Goal: Transaction & Acquisition: Purchase product/service

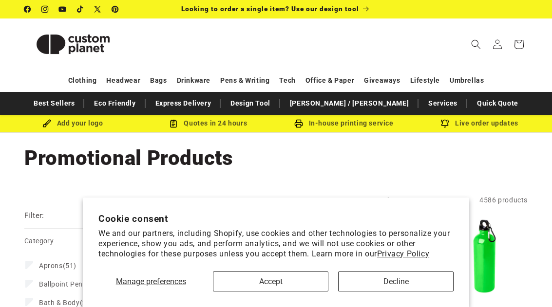
click at [383, 280] on button "Decline" at bounding box center [395, 282] width 115 height 20
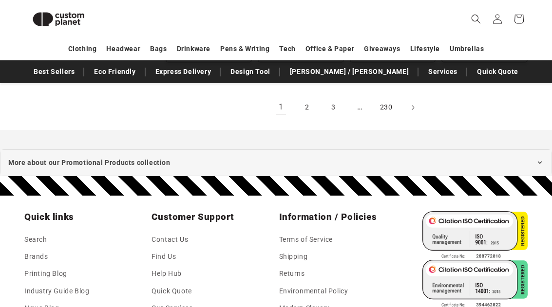
scroll to position [1094, 0]
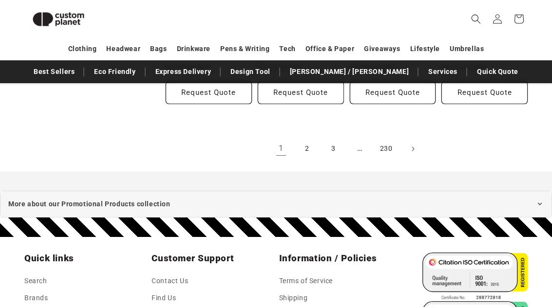
click at [309, 149] on link "2" at bounding box center [307, 148] width 21 height 21
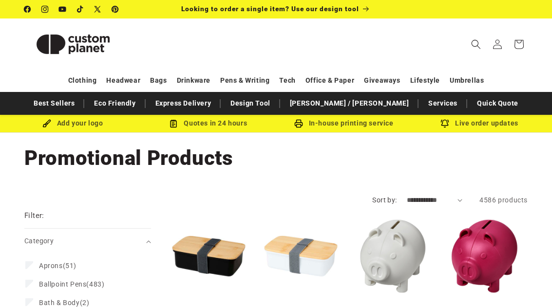
click at [140, 108] on link "Eco Friendly" at bounding box center [114, 103] width 51 height 17
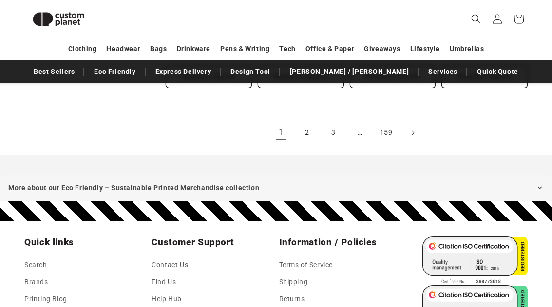
scroll to position [1112, 0]
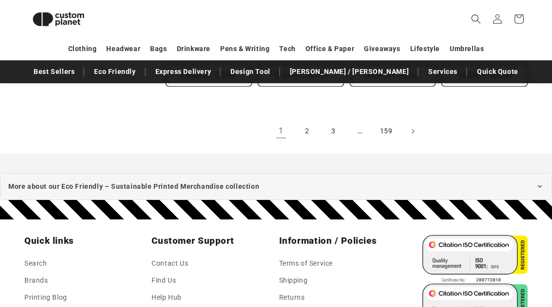
click at [303, 130] on link "2" at bounding box center [307, 131] width 21 height 21
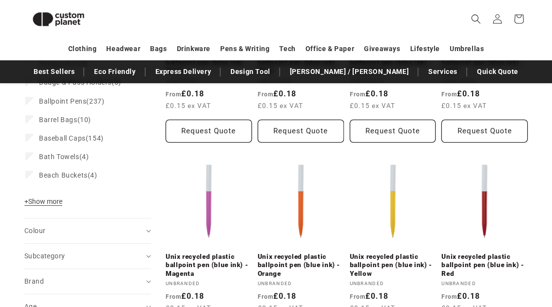
scroll to position [245, 0]
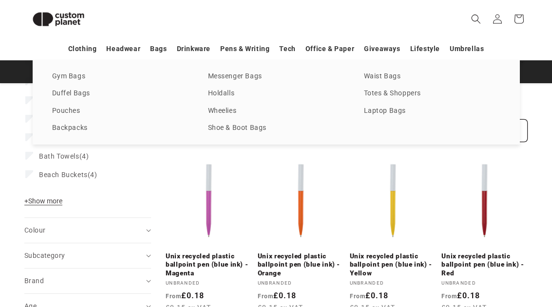
click at [66, 111] on link "Pouches" at bounding box center [120, 111] width 136 height 13
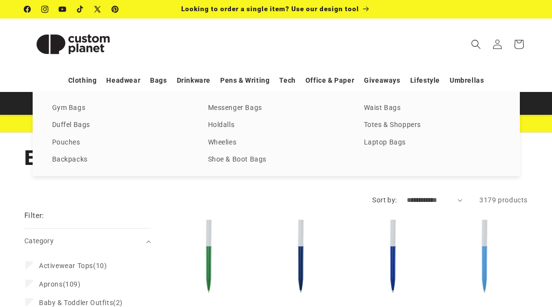
scroll to position [277, 0]
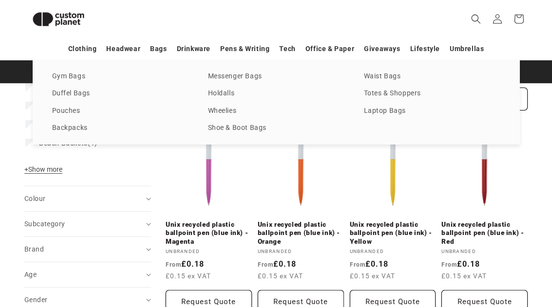
click at [249, 130] on link "Shoe & Boot Bags" at bounding box center [276, 128] width 136 height 13
click at [243, 79] on link "Messenger Bags" at bounding box center [276, 76] width 136 height 13
click at [68, 74] on link "Gym Bags" at bounding box center [120, 76] width 136 height 13
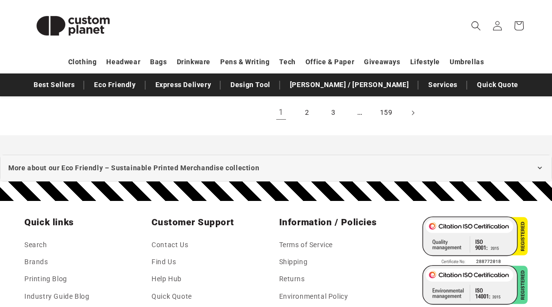
click at [409, 111] on span "Next page" at bounding box center [413, 113] width 10 height 10
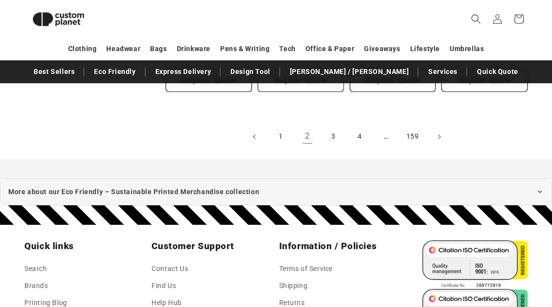
scroll to position [1106, 0]
click at [329, 126] on link "3" at bounding box center [333, 136] width 21 height 21
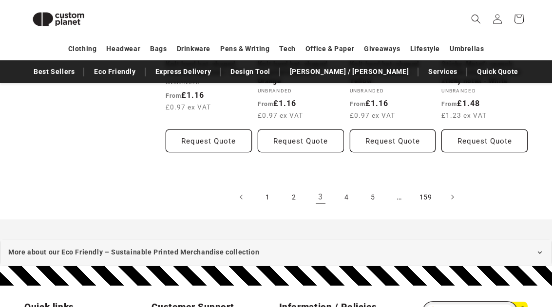
scroll to position [1028, 0]
click at [344, 191] on link "4" at bounding box center [346, 196] width 21 height 21
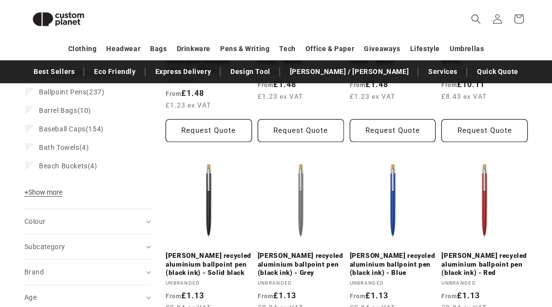
scroll to position [253, 0]
click at [469, 19] on span "Search" at bounding box center [475, 18] width 21 height 21
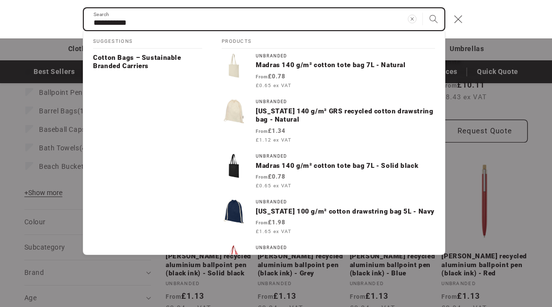
type input "**********"
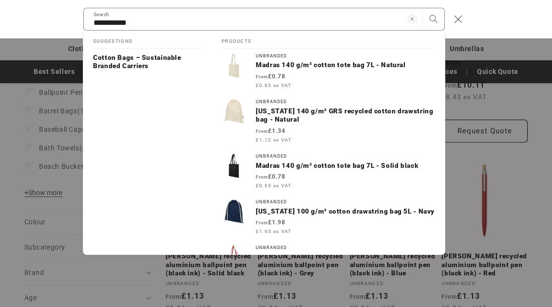
click at [122, 61] on p "Cotton Bags – Sustainable Branded Carriers" at bounding box center [147, 62] width 109 height 17
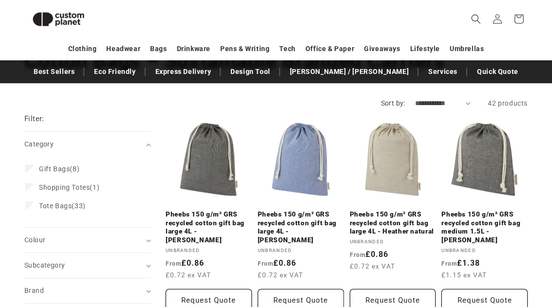
scroll to position [84, 0]
click at [388, 210] on link "Pheebs 150 g/m² GRS recycled cotton gift bag large 4L - Heather natural" at bounding box center [393, 223] width 86 height 26
click at [475, 19] on icon "Search" at bounding box center [476, 19] width 10 height 10
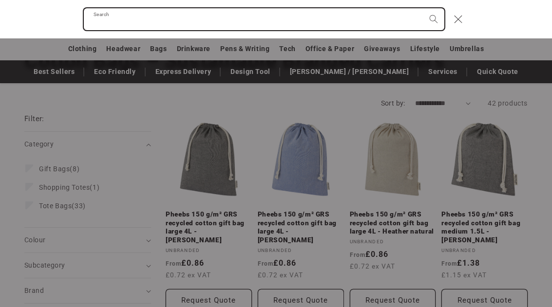
type input "*"
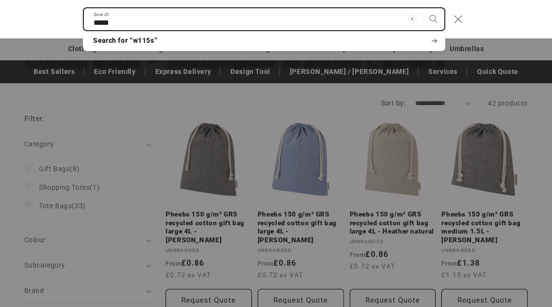
type input "*****"
click at [433, 19] on button "Search" at bounding box center [433, 18] width 21 height 21
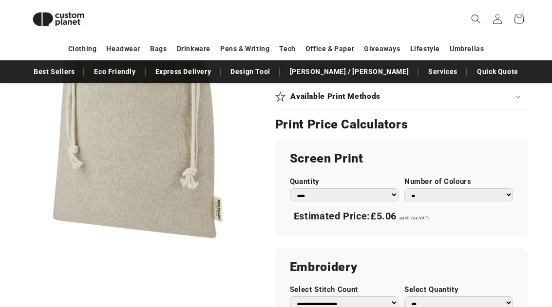
scroll to position [509, 0]
click at [512, 195] on select "* * * * * * *" at bounding box center [458, 194] width 109 height 13
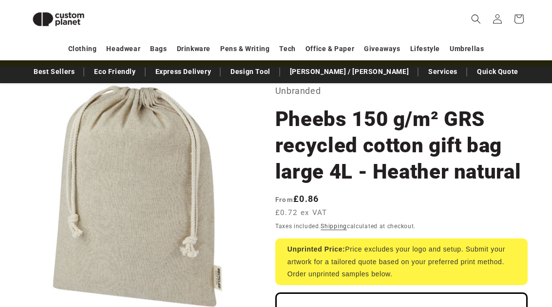
scroll to position [0, 0]
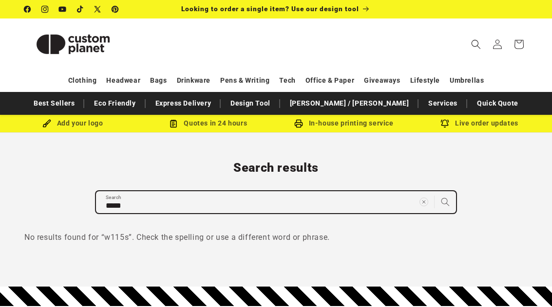
click at [100, 202] on input "*****" at bounding box center [276, 202] width 360 height 22
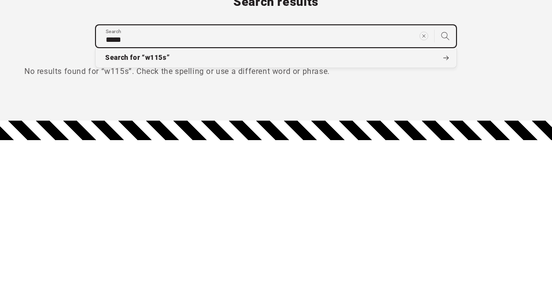
type input "******"
type input "*******"
type input "********"
type input "*********"
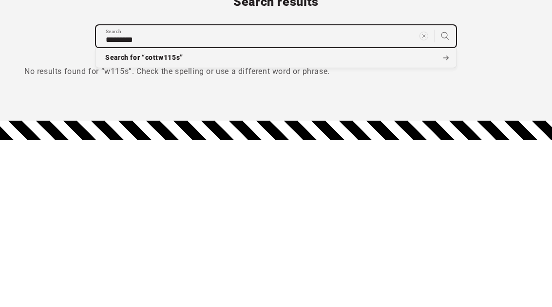
type input "**********"
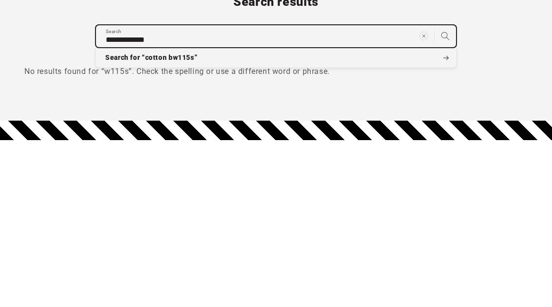
type input "**********"
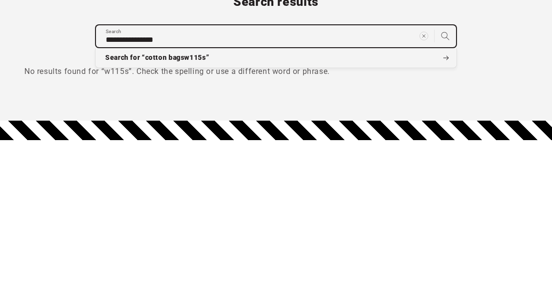
type input "**********"
click at [276, 201] on button "Search for “cotton bags w115s”" at bounding box center [275, 210] width 361 height 19
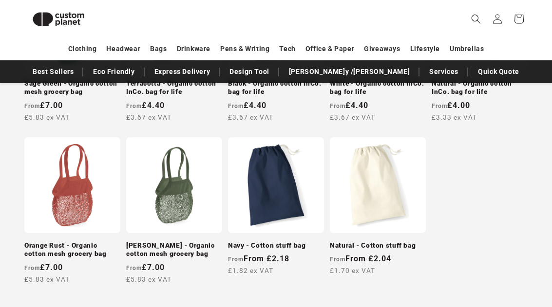
scroll to position [795, 0]
click at [364, 241] on link "Natural - Cotton stuff bag" at bounding box center [378, 245] width 96 height 9
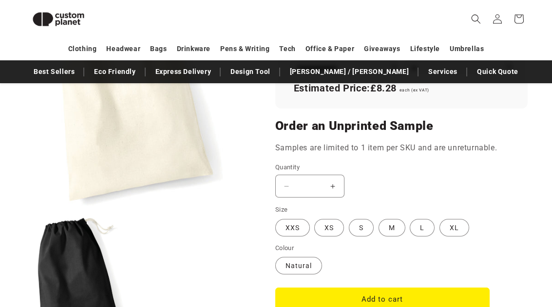
scroll to position [714, 0]
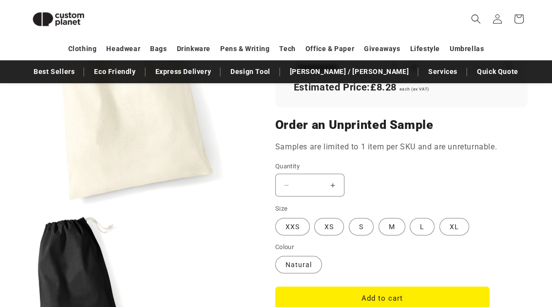
click at [385, 223] on label "M Variant sold out or unavailable" at bounding box center [391, 227] width 27 height 18
click at [486, 174] on div "Decrease quantity for Natural - Cotton stuff bag * Increase quantity for Natura…" at bounding box center [382, 185] width 214 height 23
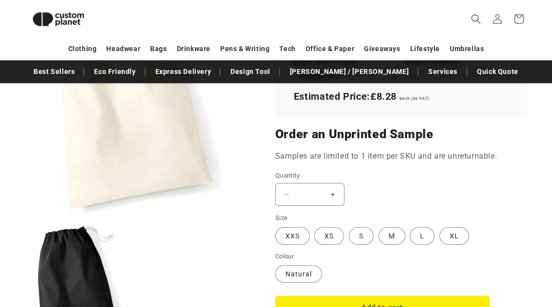
scroll to position [706, 0]
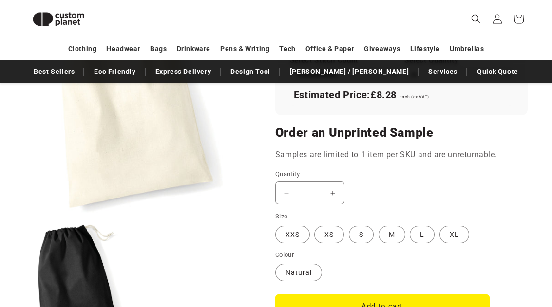
click at [335, 193] on button "Increase quantity for Natural - Cotton stuff bag" at bounding box center [333, 193] width 22 height 23
click at [332, 190] on button "Increase quantity for Natural - Cotton stuff bag" at bounding box center [333, 193] width 22 height 23
click at [328, 189] on button "Increase quantity for Natural - Cotton stuff bag" at bounding box center [333, 193] width 22 height 23
click at [313, 188] on input "*" at bounding box center [309, 193] width 24 height 23
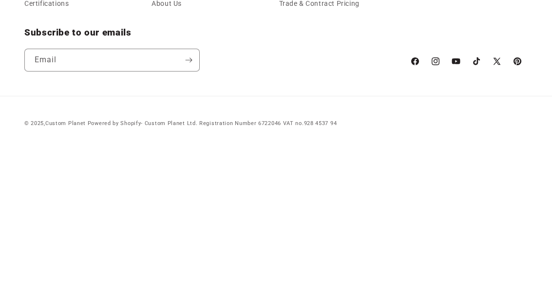
scroll to position [1416, 0]
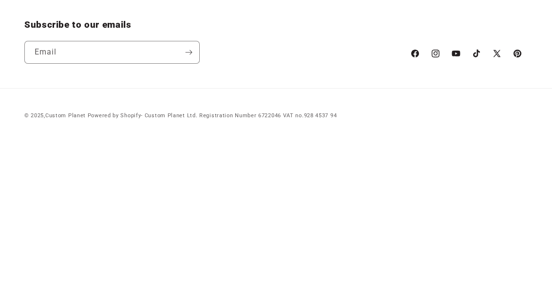
type input "*"
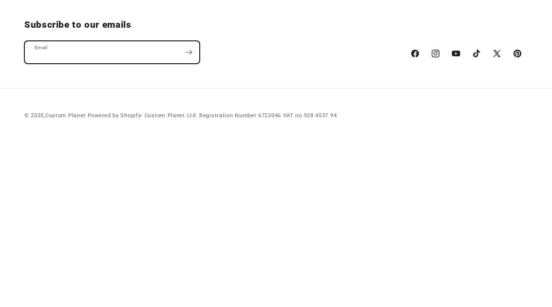
click at [37, 219] on input "Email" at bounding box center [112, 230] width 174 height 22
type input "**********"
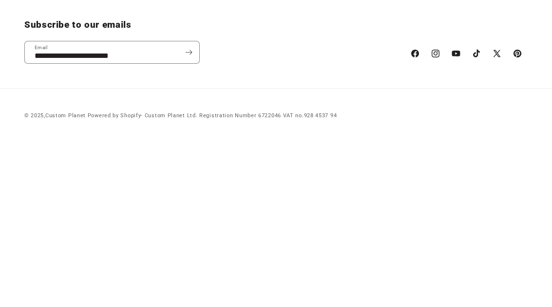
click at [187, 223] on icon "Subscribe" at bounding box center [188, 229] width 7 height 12
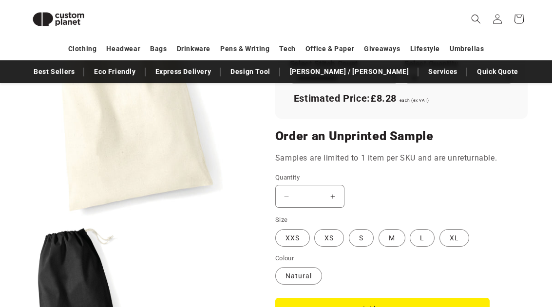
scroll to position [703, 0]
click at [383, 232] on label "M Variant sold out or unavailable" at bounding box center [391, 238] width 27 height 18
click at [332, 189] on button "Increase quantity for Natural - Cotton stuff bag" at bounding box center [333, 196] width 22 height 23
click at [331, 194] on button "Increase quantity for Natural - Cotton stuff bag" at bounding box center [333, 196] width 22 height 23
click at [306, 190] on input "*" at bounding box center [309, 196] width 24 height 23
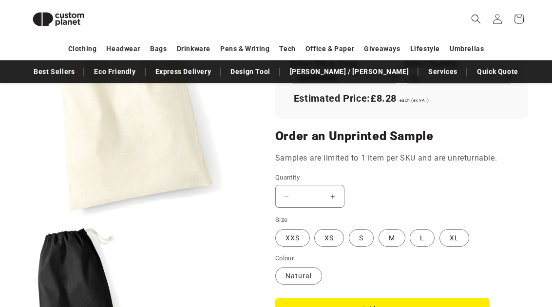
scroll to position [703, 0]
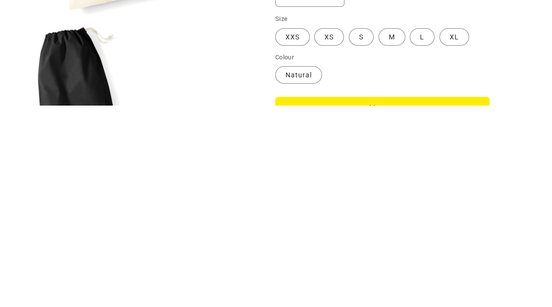
click at [307, 298] on button "Add to cart" at bounding box center [382, 309] width 214 height 23
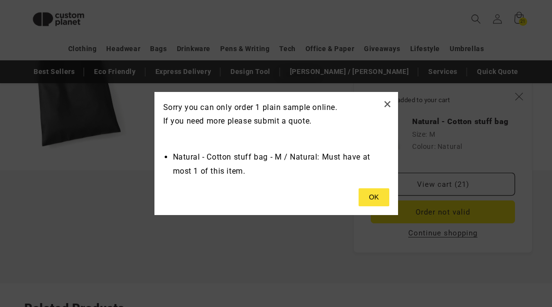
type input "*"
click at [386, 112] on button "×" at bounding box center [387, 104] width 8 height 16
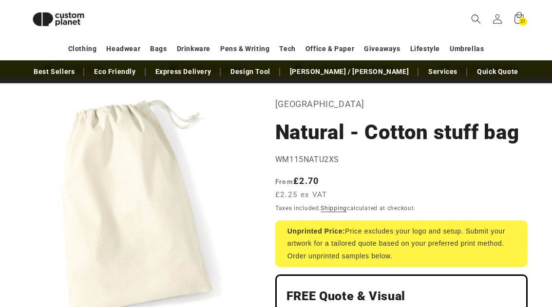
scroll to position [41, 0]
